Goal: Use online tool/utility: Utilize a website feature to perform a specific function

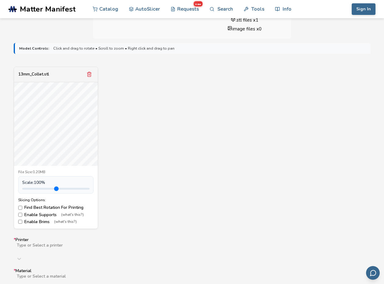
scroll to position [183, 0]
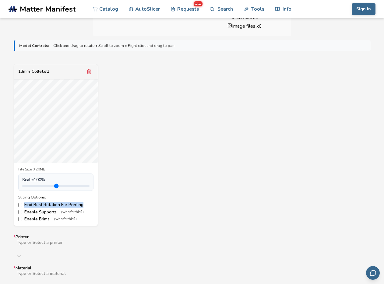
copy label "Find Best Rotation For Printing"
drag, startPoint x: 83, startPoint y: 205, endPoint x: 23, endPoint y: 203, distance: 60.4
click at [23, 203] on label "Find Best Rotation For Printing" at bounding box center [55, 205] width 75 height 5
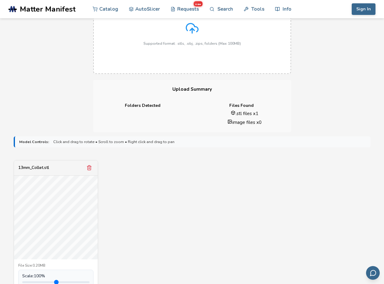
scroll to position [0, 0]
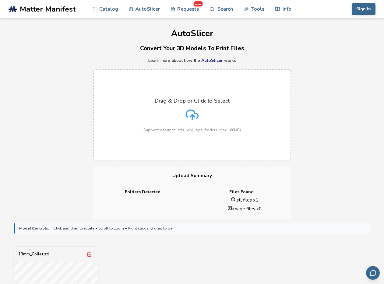
click at [202, 104] on div "Drag & Drop or Click to Select Supported format: .stls, .obj, .zips, folders (M…" at bounding box center [191, 115] width 97 height 34
click at [0, 0] on input "Drag & Drop or Click to Select Supported format: .stls, .obj, .zips, folders (M…" at bounding box center [0, 0] width 0 height 0
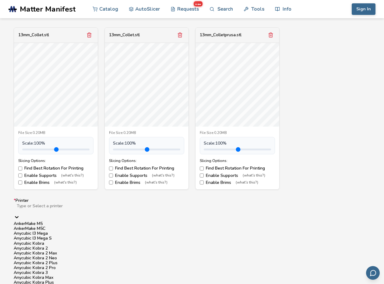
scroll to position [246, 0]
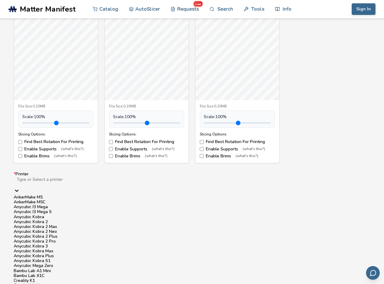
click at [306, 210] on div "Anycubic I3 Mega" at bounding box center [192, 207] width 357 height 5
click at [112, 183] on div at bounding box center [192, 184] width 352 height 5
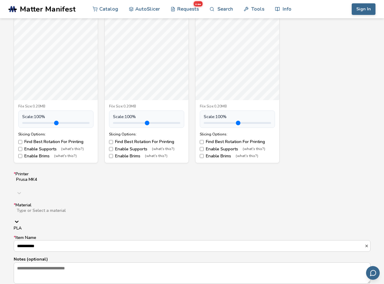
click at [76, 213] on div at bounding box center [112, 215] width 193 height 5
click at [69, 226] on div "PLA" at bounding box center [192, 228] width 357 height 5
click at [61, 231] on div "**********" at bounding box center [192, 227] width 357 height 111
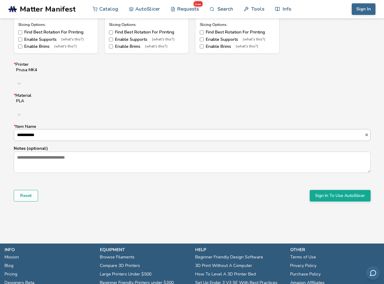
click at [97, 129] on input "**********" at bounding box center [189, 134] width 351 height 11
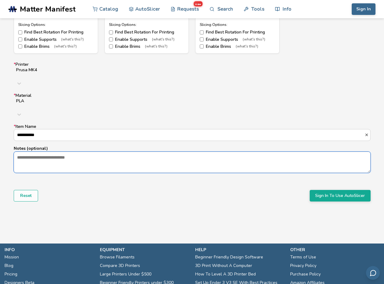
drag, startPoint x: 97, startPoint y: 143, endPoint x: 196, endPoint y: 151, distance: 99.4
click at [98, 152] on textarea "Notes (optional)" at bounding box center [192, 162] width 356 height 21
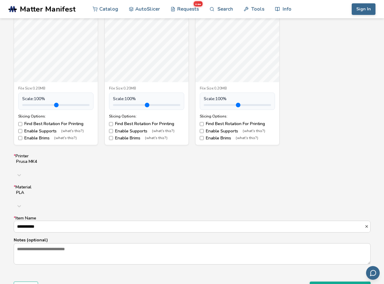
scroll to position [122, 0]
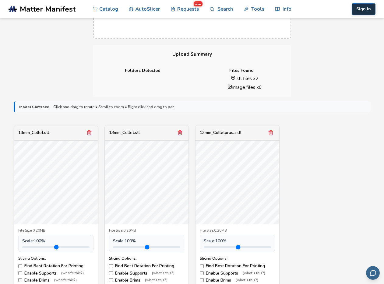
click at [361, 8] on button "Sign In" at bounding box center [364, 9] width 24 height 12
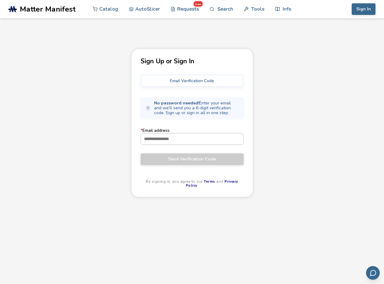
click at [199, 143] on input "* Email address" at bounding box center [192, 138] width 102 height 11
click at [223, 76] on button "Email Verification Code" at bounding box center [192, 81] width 101 height 11
click at [214, 80] on button "Email Verification Code" at bounding box center [192, 81] width 101 height 11
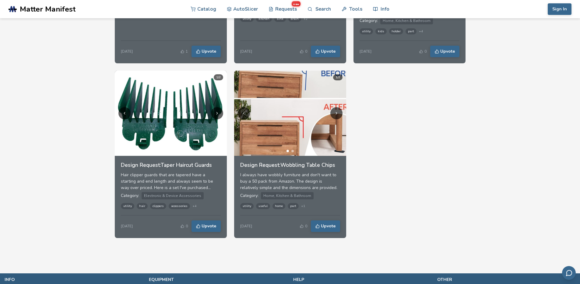
scroll to position [804, 0]
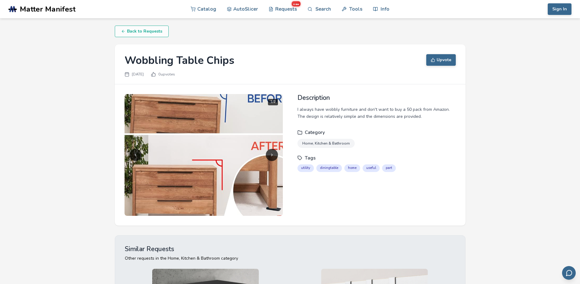
click at [211, 171] on img at bounding box center [204, 155] width 158 height 122
click at [276, 154] on button "Next image" at bounding box center [272, 155] width 12 height 12
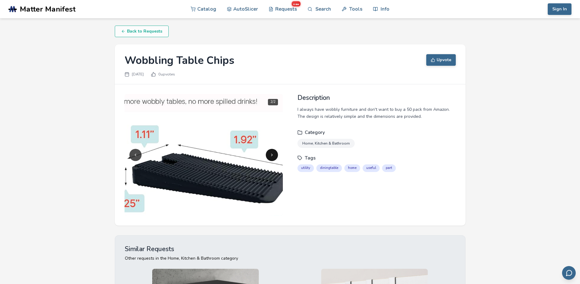
click at [267, 155] on button "Next image" at bounding box center [272, 155] width 12 height 12
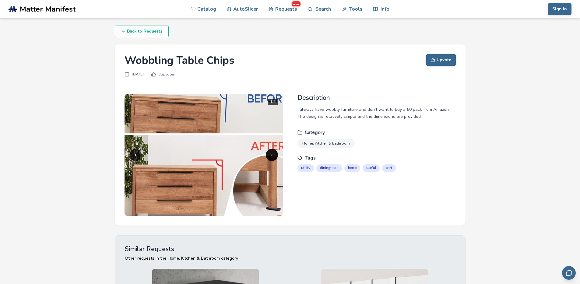
click at [267, 155] on button "Next image" at bounding box center [272, 155] width 12 height 12
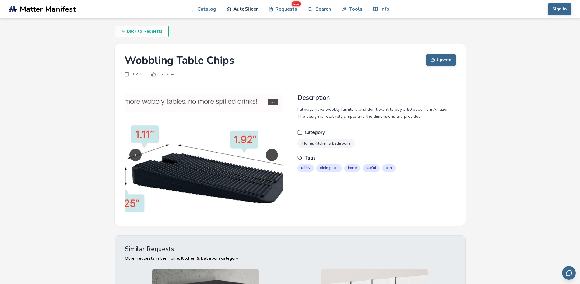
click at [239, 9] on link "AutoSlicer" at bounding box center [242, 9] width 31 height 18
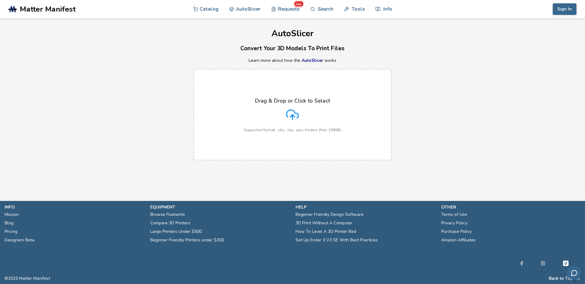
click at [315, 59] on link "AutoSlicer" at bounding box center [313, 61] width 22 height 6
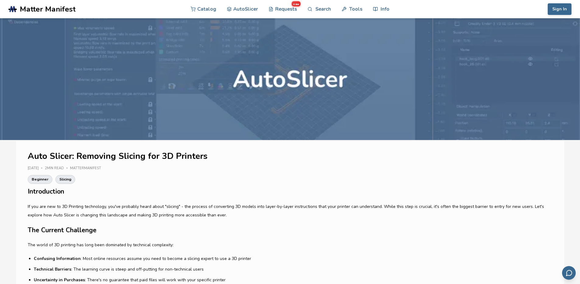
drag, startPoint x: 335, startPoint y: 128, endPoint x: 263, endPoint y: 175, distance: 86.4
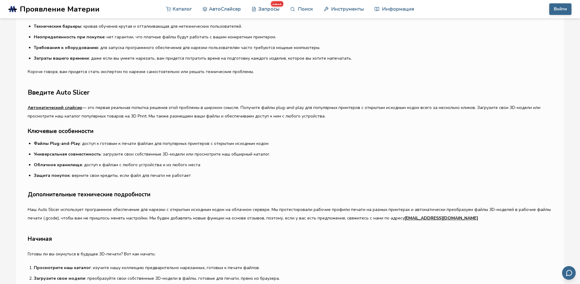
scroll to position [256, 0]
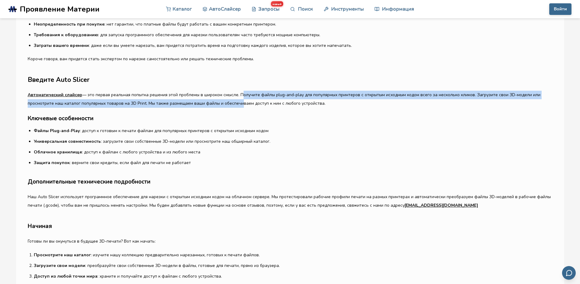
drag, startPoint x: 240, startPoint y: 97, endPoint x: 240, endPoint y: 107, distance: 10.1
click at [240, 107] on p "Автоматический слайсер — это первая реальная попытка решения этой проблемы в ши…" at bounding box center [290, 99] width 525 height 17
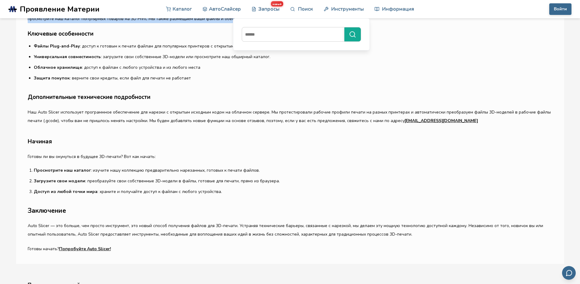
scroll to position [292, 0]
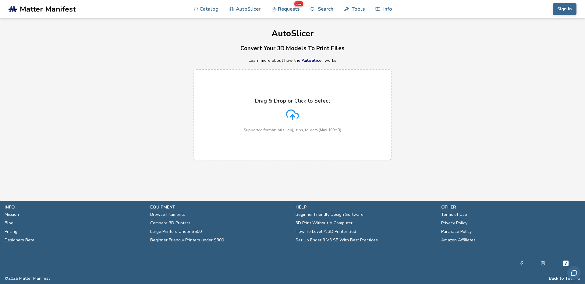
click at [285, 104] on p "Drag & Drop or Click to Select" at bounding box center [292, 101] width 75 height 6
click at [0, 0] on input "Drag & Drop or Click to Select Supported format: .stls, .obj, .zips, folders (M…" at bounding box center [0, 0] width 0 height 0
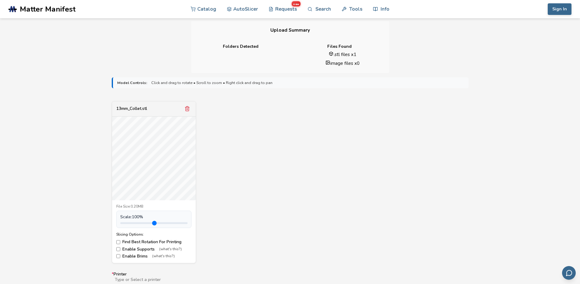
scroll to position [146, 0]
copy label "Find Best Rotation For Printing"
drag, startPoint x: 181, startPoint y: 241, endPoint x: 122, endPoint y: 242, distance: 58.8
click at [122, 242] on label "Find Best Rotation For Printing" at bounding box center [153, 241] width 75 height 5
copy label "Find Best Rotation For Printing"
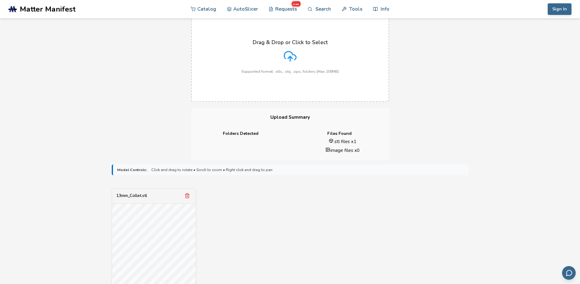
scroll to position [0, 0]
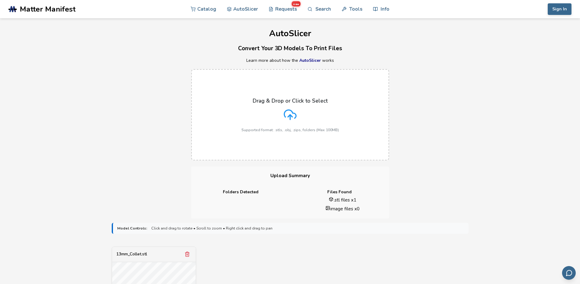
click at [321, 139] on label "Drag & Drop or Click to Select Supported format: .stls, .obj, .zips, folders (M…" at bounding box center [290, 114] width 198 height 91
click at [0, 0] on input "Drag & Drop or Click to Select Supported format: .stls, .obj, .zips, folders (M…" at bounding box center [0, 0] width 0 height 0
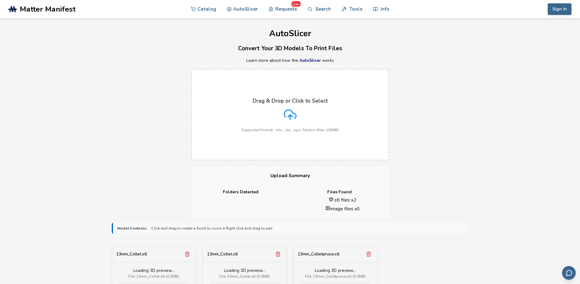
scroll to position [292, 0]
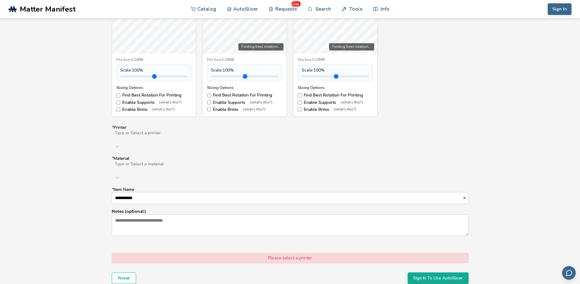
click at [339, 145] on div "**********" at bounding box center [290, 180] width 357 height 111
click at [340, 139] on div "Type or Select a printer" at bounding box center [290, 135] width 357 height 11
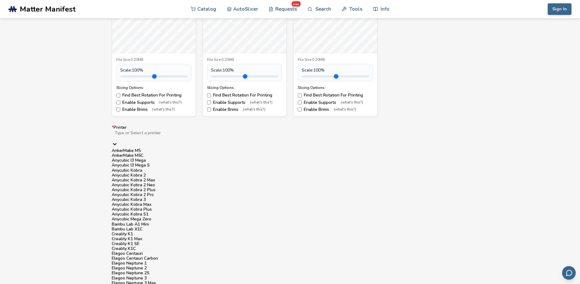
click at [272, 168] on div "Anycubic I3 Mega S" at bounding box center [290, 165] width 357 height 5
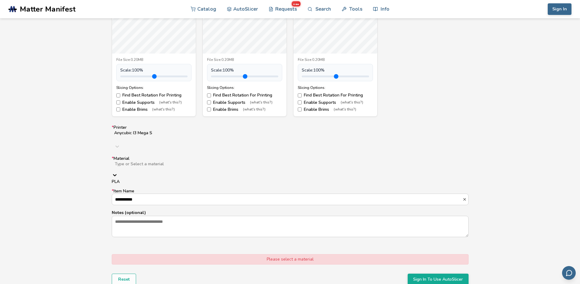
click at [263, 161] on div "Type or Select a material" at bounding box center [290, 170] width 357 height 18
click at [255, 179] on div "PLA" at bounding box center [290, 181] width 357 height 5
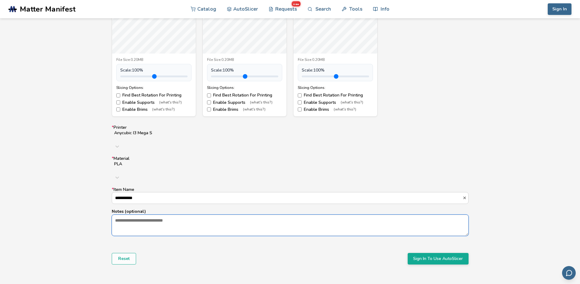
drag, startPoint x: 230, startPoint y: 200, endPoint x: 322, endPoint y: 208, distance: 92.3
click at [230, 215] on textarea "Notes (optional)" at bounding box center [290, 225] width 356 height 21
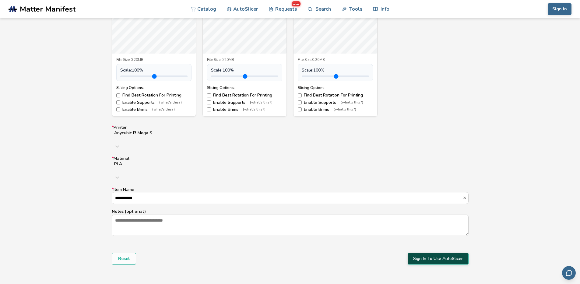
click at [420, 253] on button "Sign In To Use AutoSlicer" at bounding box center [438, 259] width 61 height 12
